Goal: Contribute content: Share content

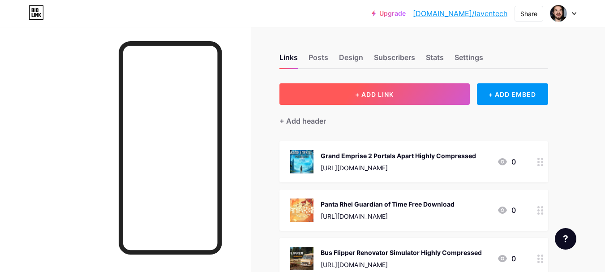
click at [356, 91] on span "+ ADD LINK" at bounding box center [374, 94] width 39 height 8
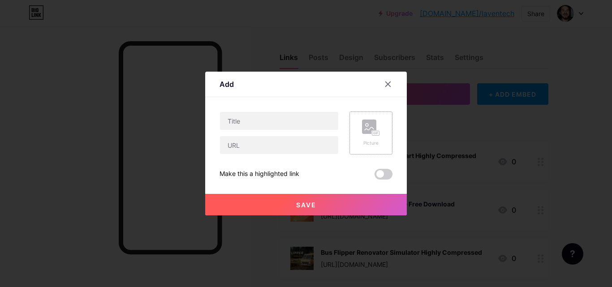
click at [380, 131] on div "Picture" at bounding box center [370, 133] width 43 height 43
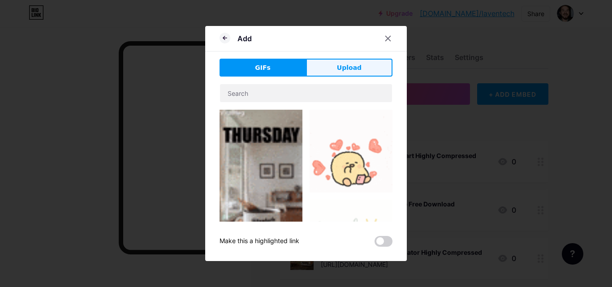
click at [331, 70] on button "Upload" at bounding box center [349, 68] width 86 height 18
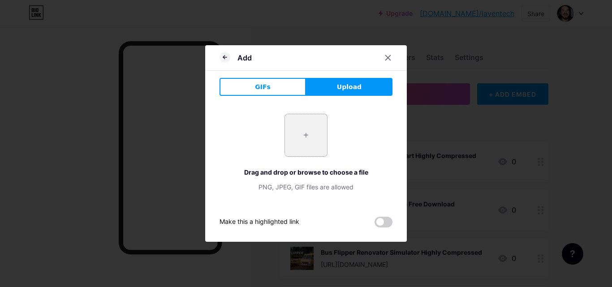
click at [309, 141] on input "file" at bounding box center [306, 135] width 42 height 42
type input "C:\fakepath\1_1_11zon_1_11zon.webp"
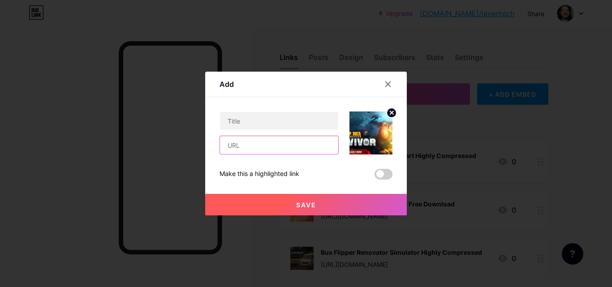
click at [288, 143] on input "text" at bounding box center [279, 145] width 118 height 18
paste input "[URL][DOMAIN_NAME]"
type input "[URL][DOMAIN_NAME]"
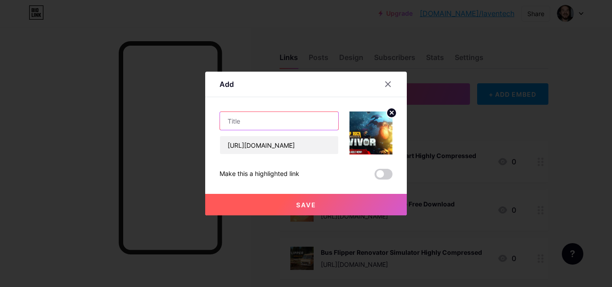
click at [286, 119] on input "text" at bounding box center [279, 121] width 118 height 18
paste input "Deep Rock Galactic Survivor Free Download"
type input "Deep Rock Galactic Survivor Free Download"
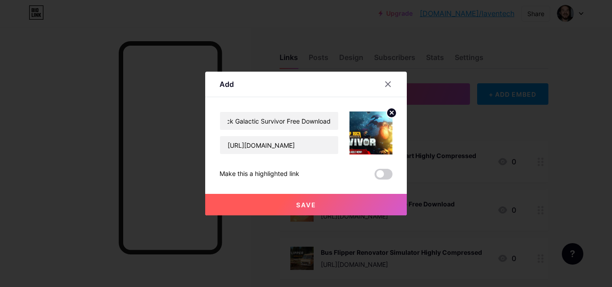
click at [308, 203] on span "Save" at bounding box center [306, 205] width 20 height 8
